Goal: Information Seeking & Learning: Learn about a topic

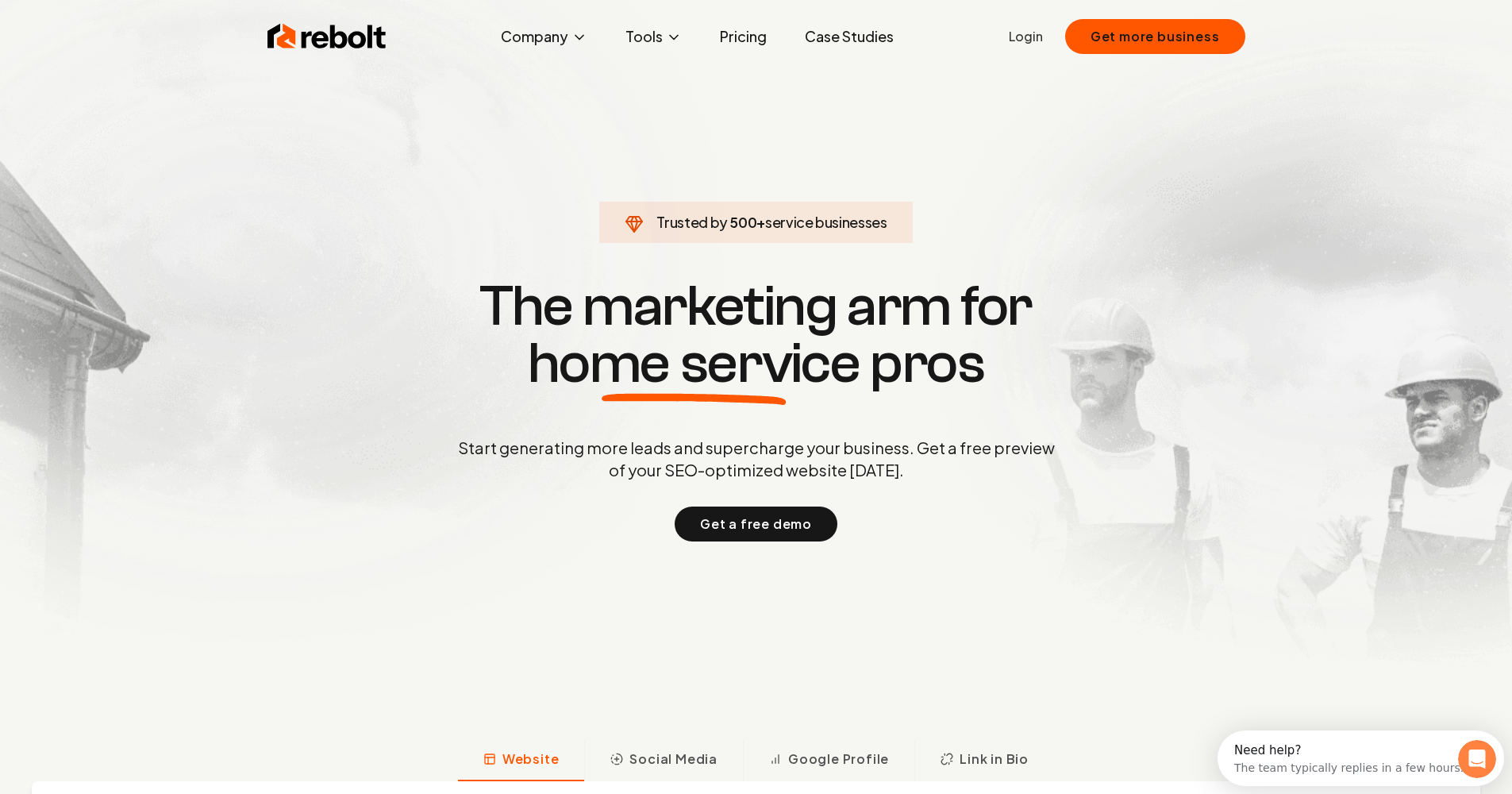
click at [752, 46] on link "Pricing" at bounding box center [744, 36] width 72 height 32
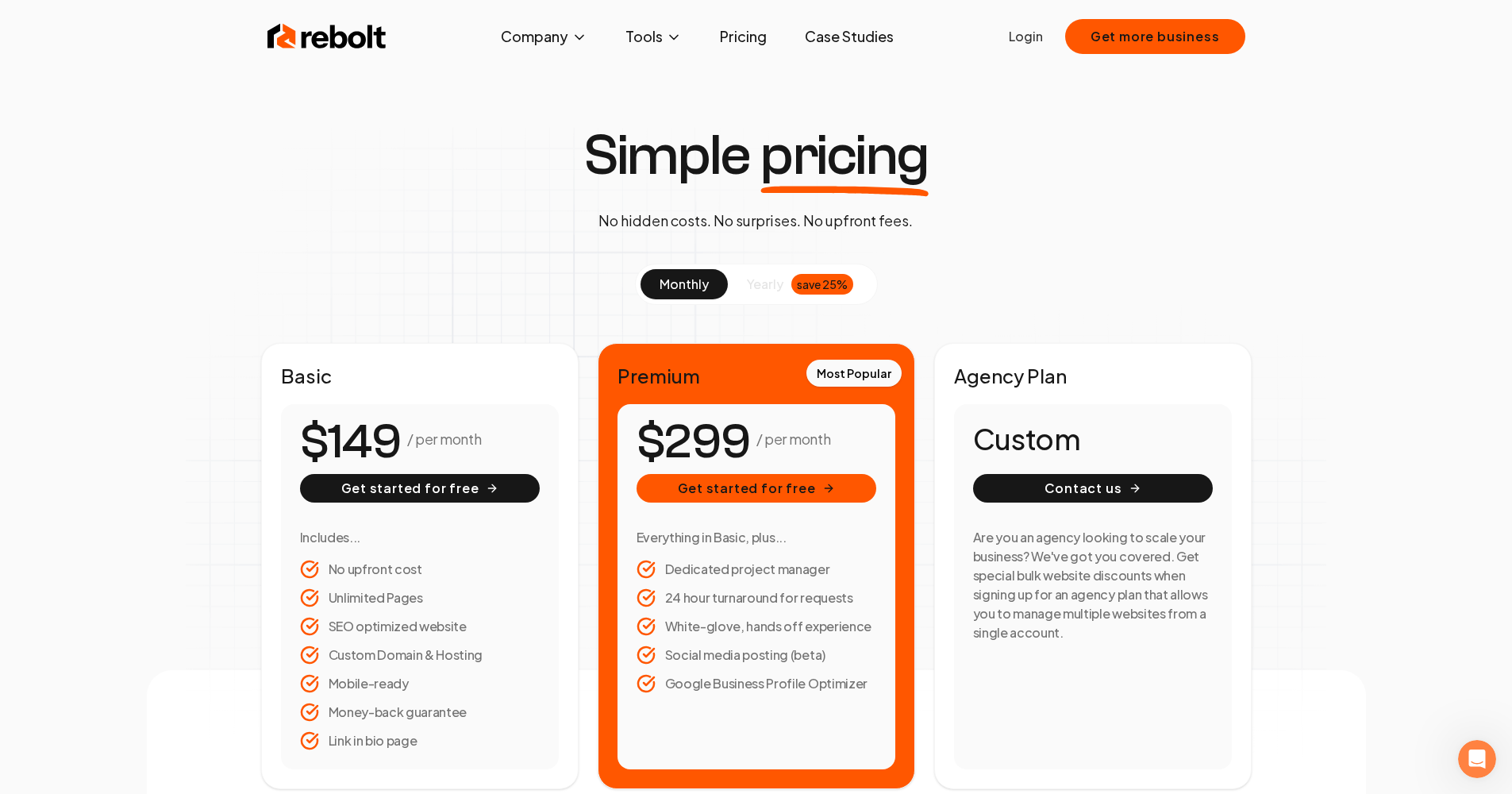
click at [357, 31] on img at bounding box center [327, 36] width 119 height 32
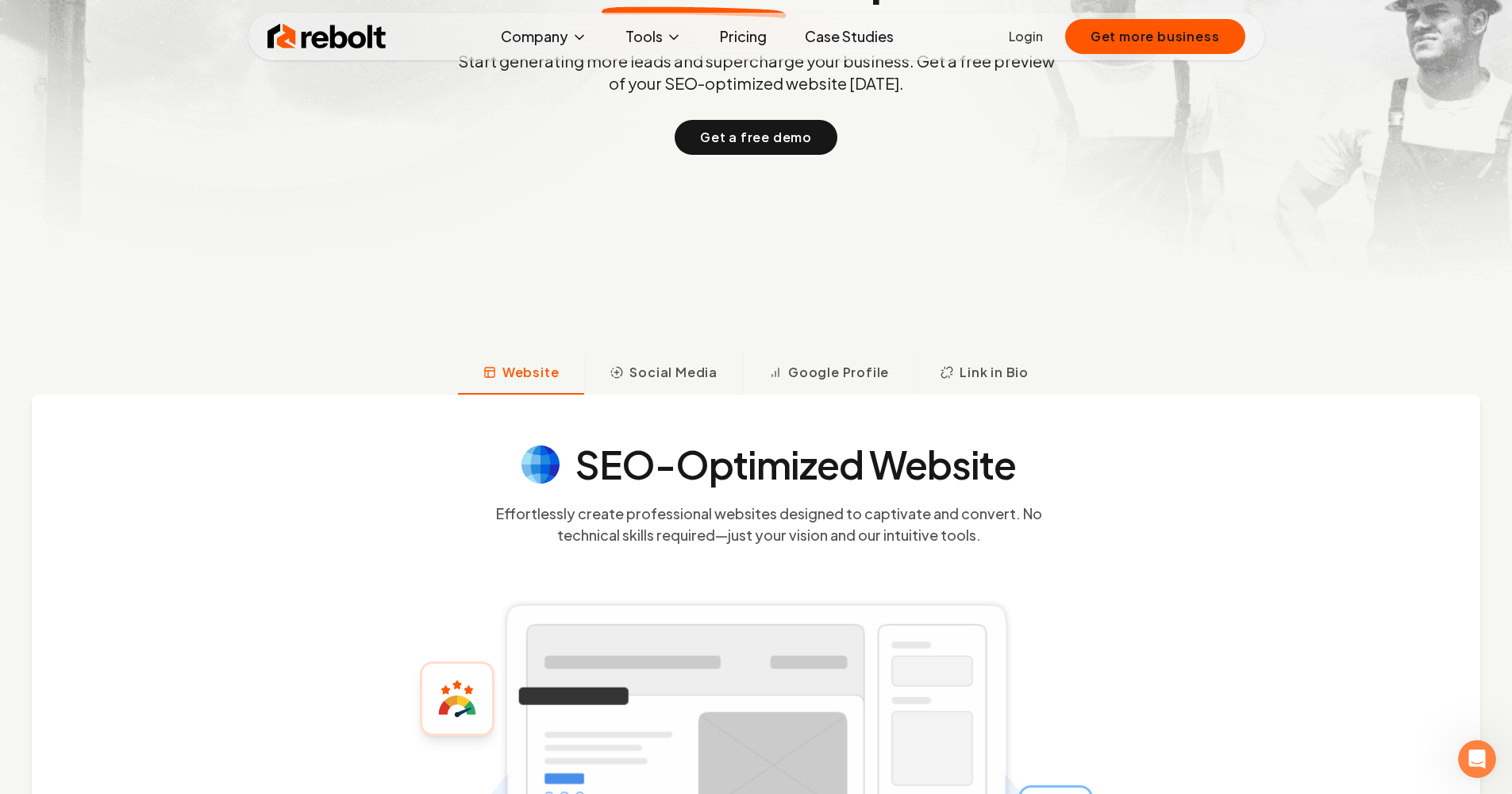
scroll to position [413, 0]
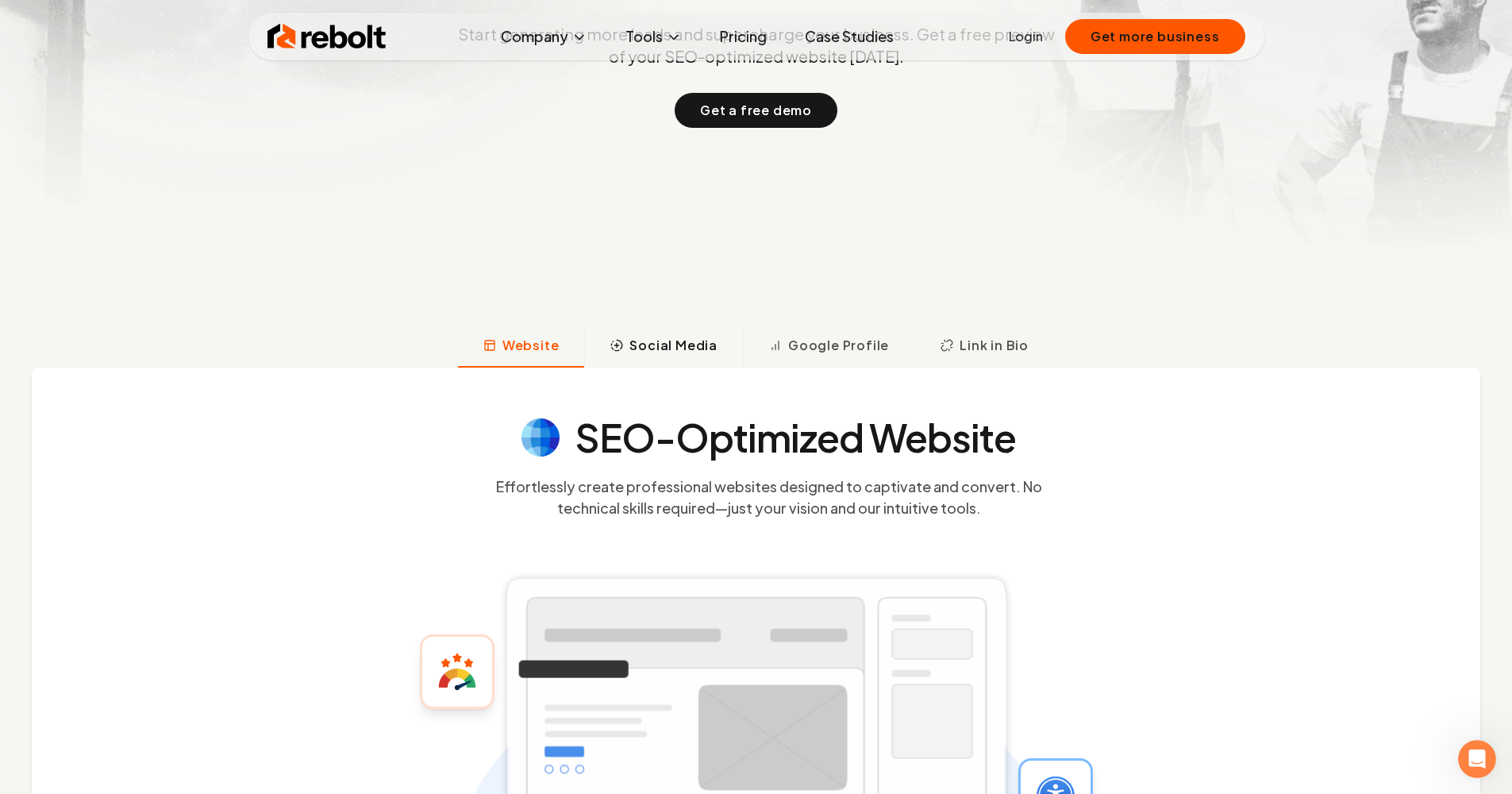
click at [685, 347] on span "Social Media" at bounding box center [674, 345] width 88 height 19
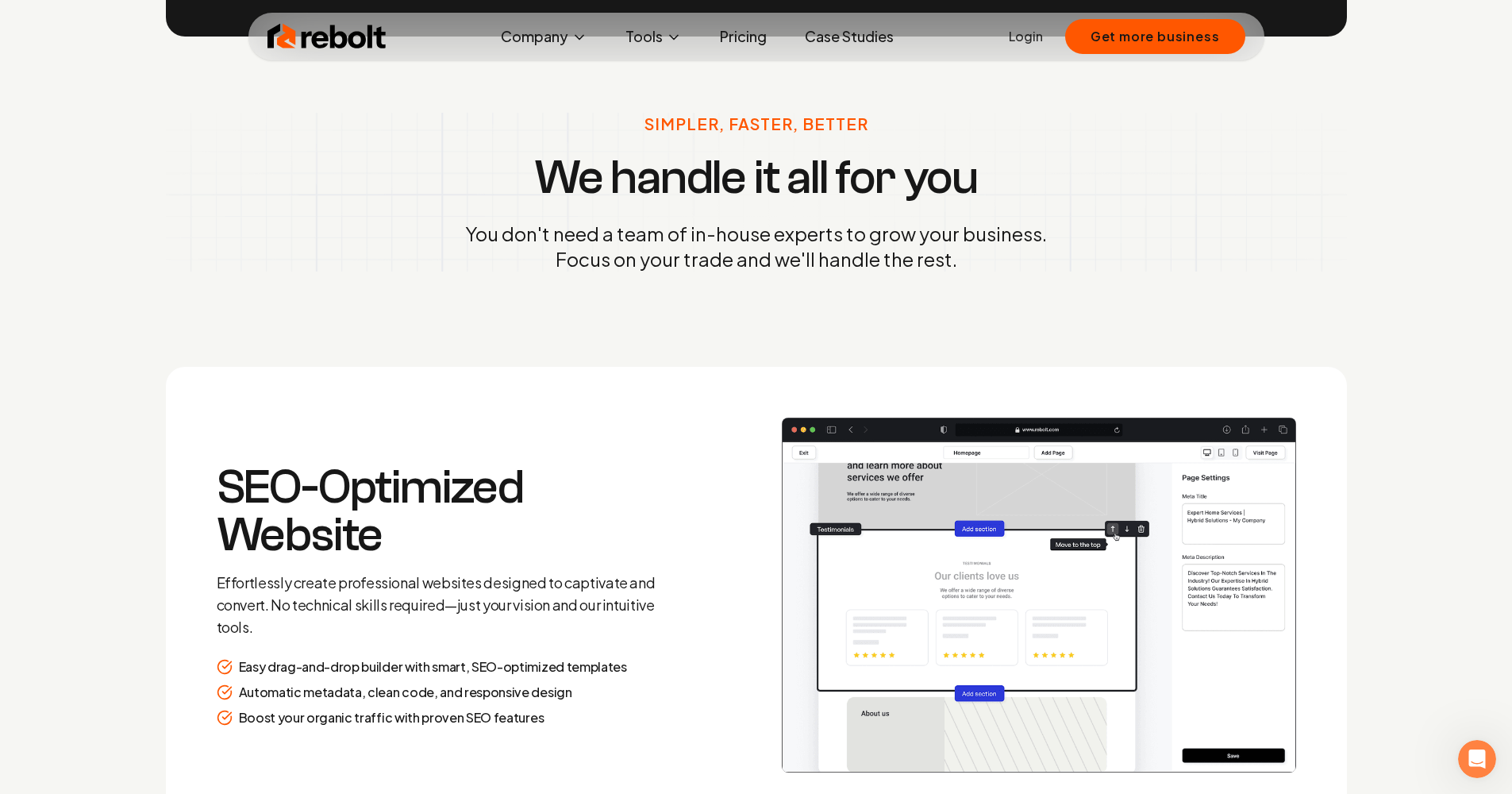
scroll to position [1959, 0]
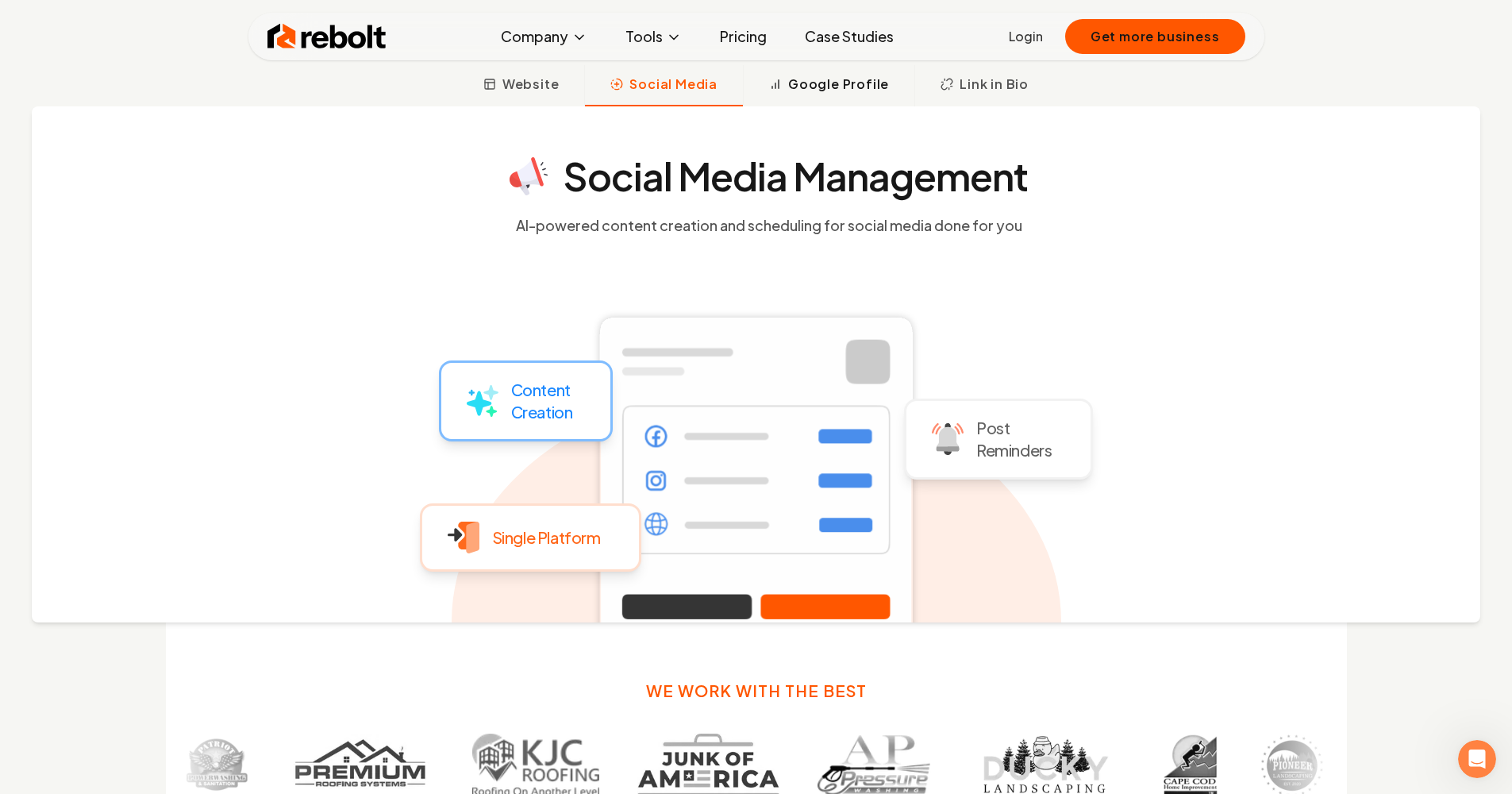
click at [833, 85] on span "Google Profile" at bounding box center [838, 84] width 101 height 19
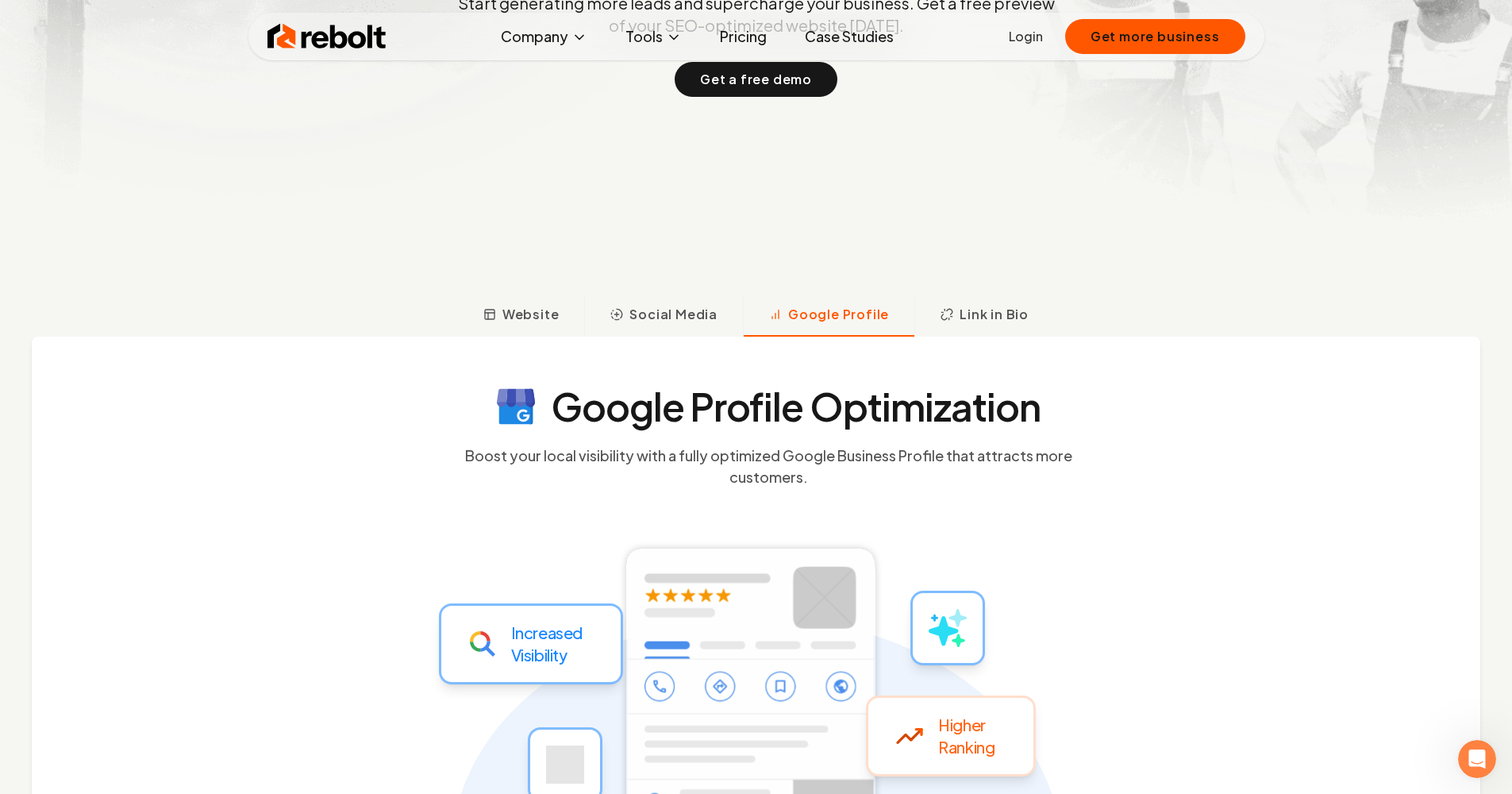
scroll to position [444, 1]
click at [523, 309] on span "Website" at bounding box center [531, 314] width 57 height 19
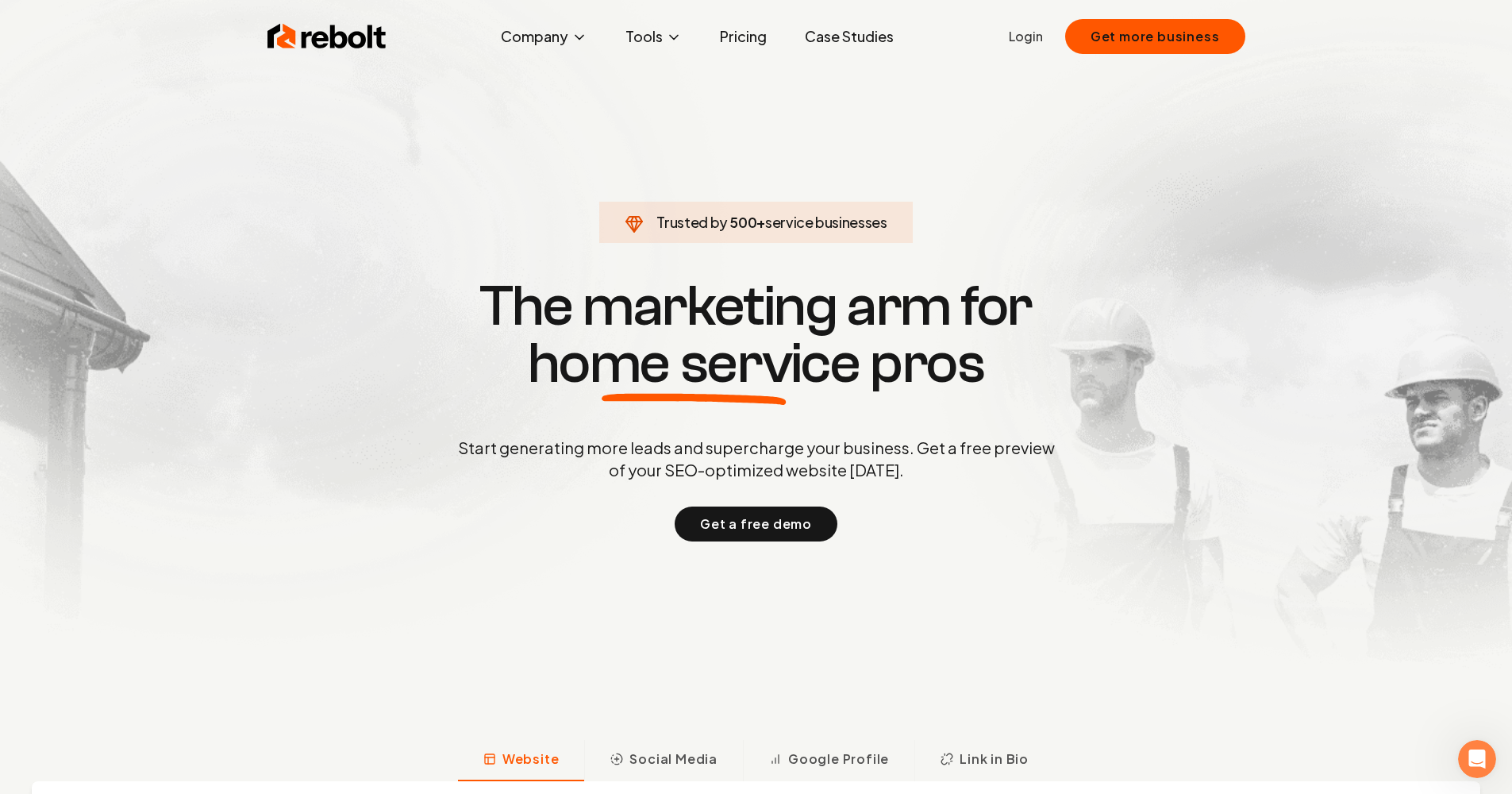
scroll to position [0, 0]
click at [749, 39] on link "Pricing" at bounding box center [744, 36] width 72 height 32
